Goal: Task Accomplishment & Management: Manage account settings

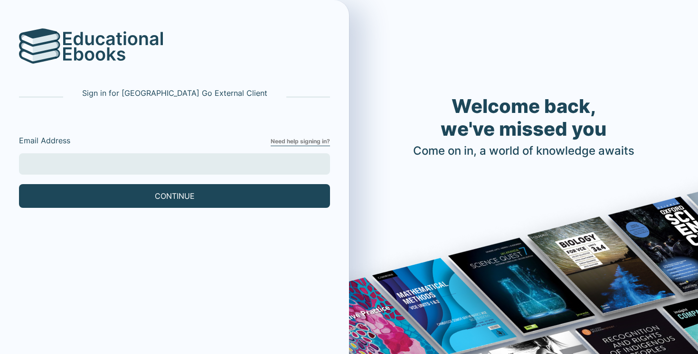
click at [204, 158] on input "Email Address" at bounding box center [174, 163] width 311 height 21
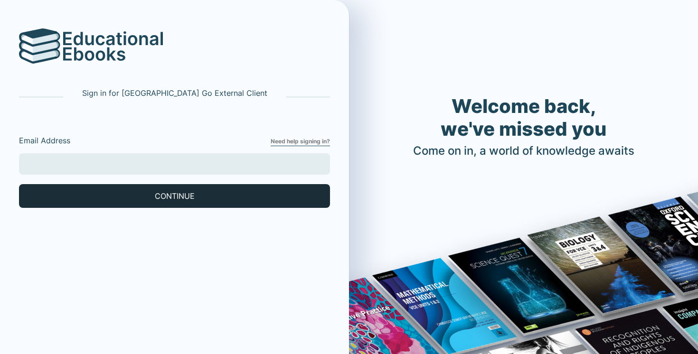
type input "[EMAIL_ADDRESS][DOMAIN_NAME]"
click at [101, 197] on button "CONTINUE" at bounding box center [174, 196] width 311 height 24
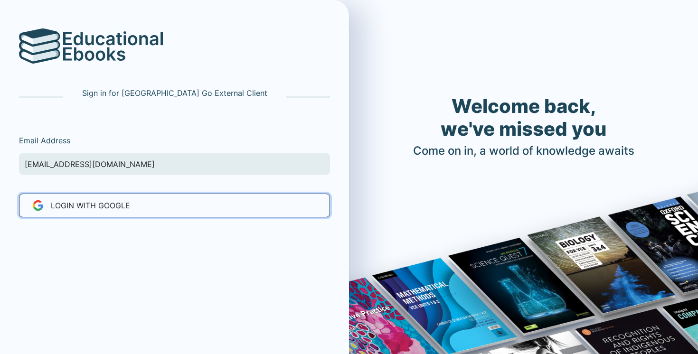
click at [94, 211] on span "LOGIN WITH Google" at bounding box center [90, 205] width 79 height 11
